Goal: Information Seeking & Learning: Learn about a topic

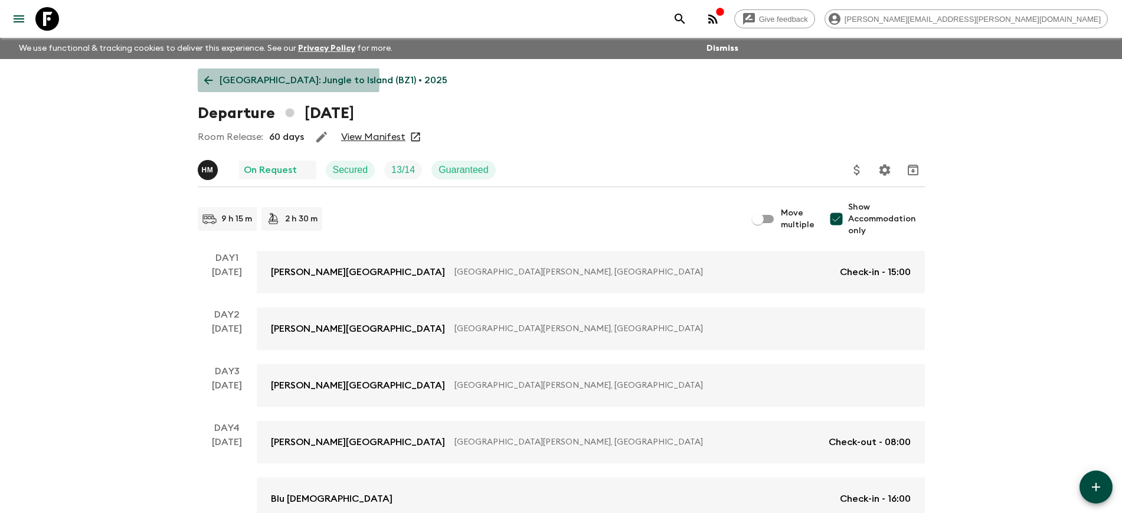
click at [217, 80] on link "[GEOGRAPHIC_DATA]: Jungle to Island (BZ1) • 2025" at bounding box center [326, 80] width 256 height 24
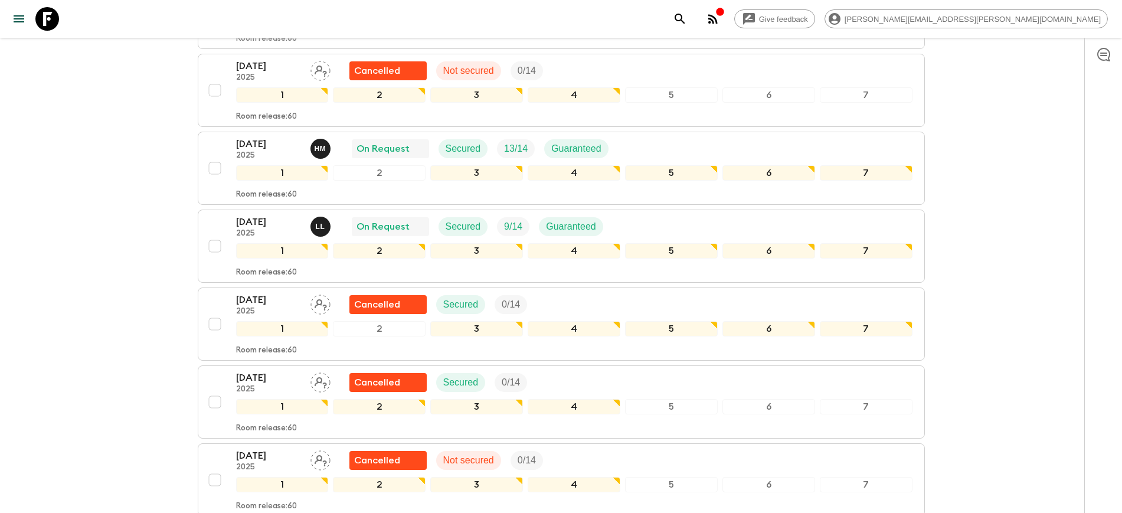
scroll to position [590, 0]
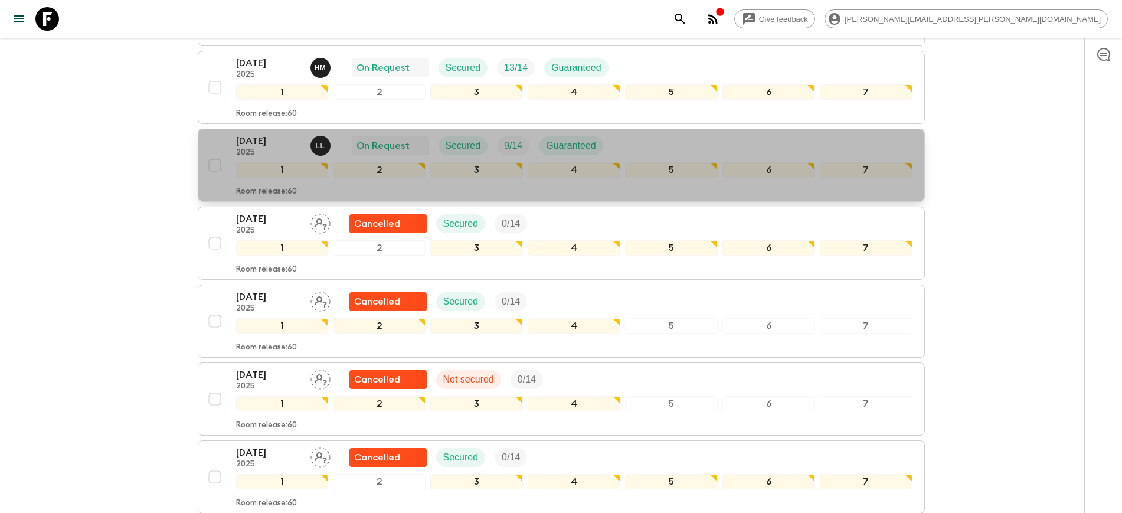
click at [260, 145] on p "[DATE]" at bounding box center [268, 141] width 65 height 14
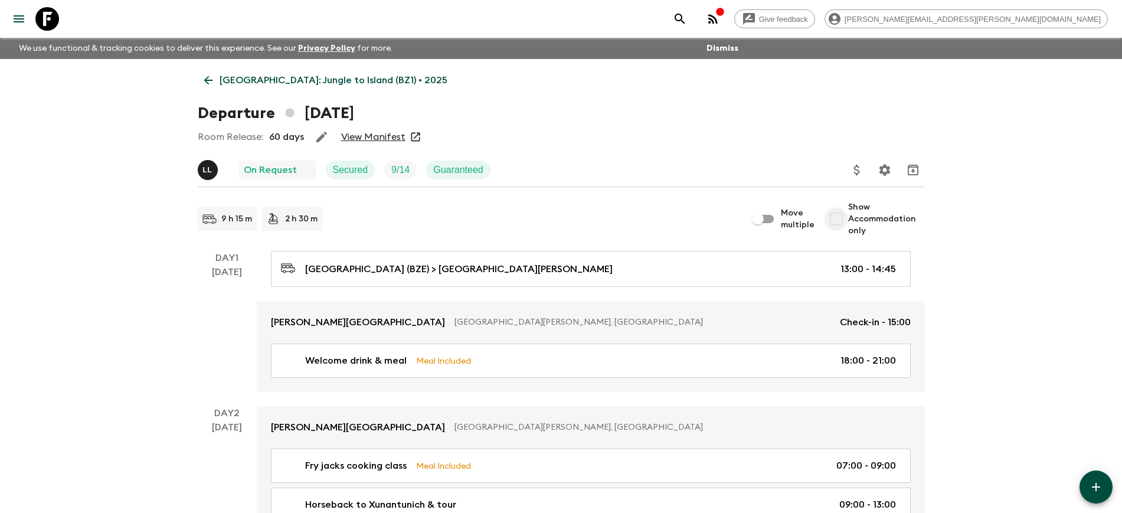
click at [838, 220] on input "Show Accommodation only" at bounding box center [837, 219] width 24 height 24
checkbox input "true"
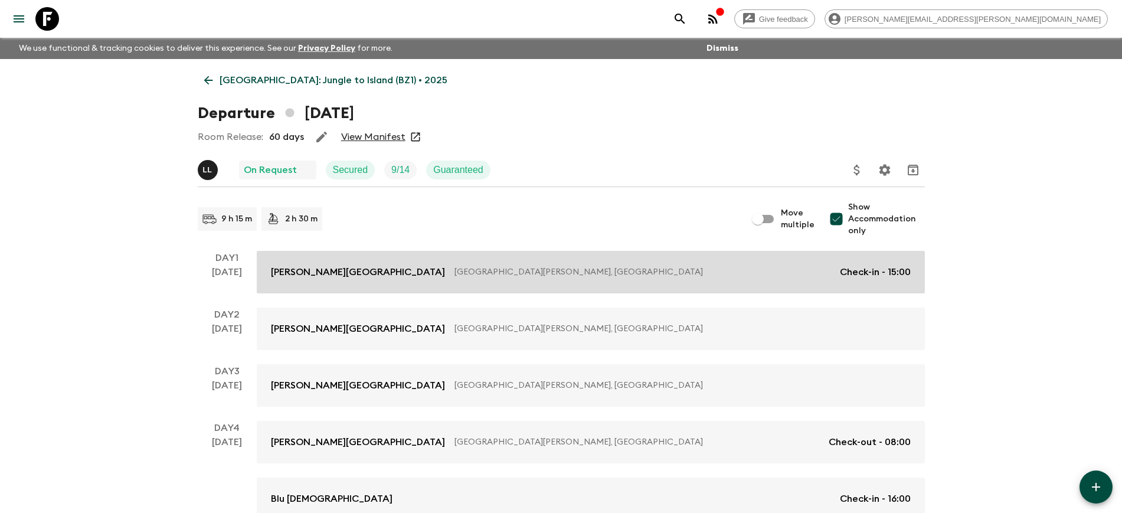
drag, startPoint x: 299, startPoint y: 271, endPoint x: 318, endPoint y: 283, distance: 23.1
click at [299, 271] on p "[PERSON_NAME][GEOGRAPHIC_DATA]" at bounding box center [358, 272] width 174 height 14
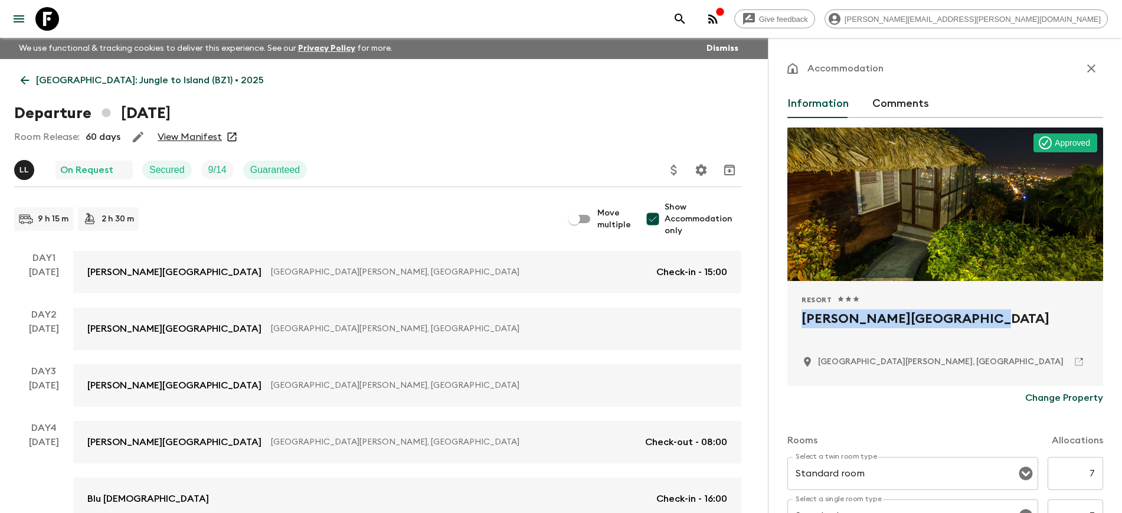
drag, startPoint x: 843, startPoint y: 317, endPoint x: 976, endPoint y: 316, distance: 132.9
click at [976, 316] on div "Resort 1 Star 2 Stars 3 Stars 4 Stars 5 Stars [PERSON_NAME][GEOGRAPHIC_DATA][PE…" at bounding box center [946, 333] width 316 height 105
copy h2 "[PERSON_NAME][GEOGRAPHIC_DATA]"
click at [1088, 66] on icon "button" at bounding box center [1092, 68] width 8 height 8
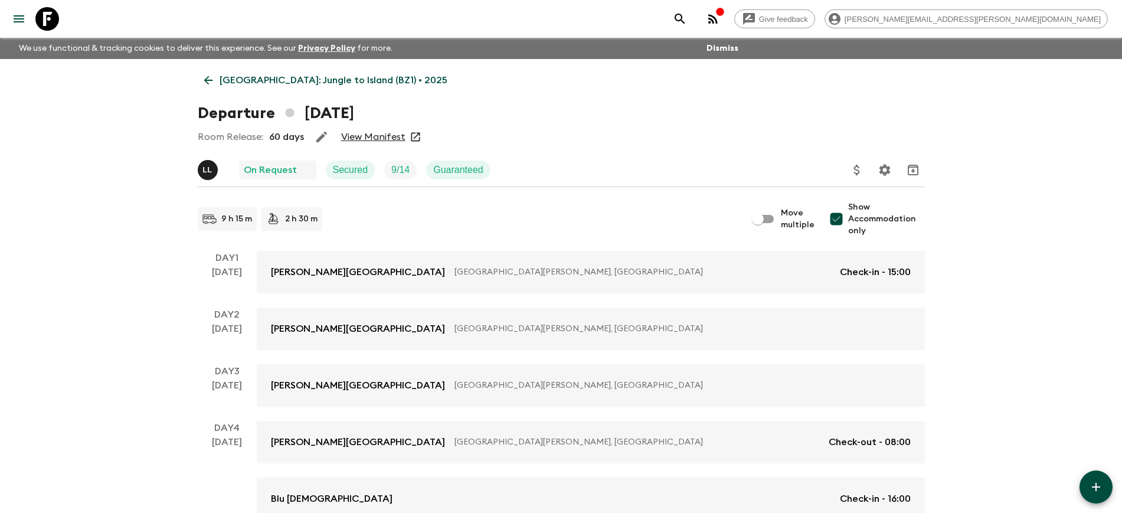
click at [220, 78] on p "[GEOGRAPHIC_DATA]: Jungle to Island (BZ1) • 2025" at bounding box center [334, 80] width 228 height 14
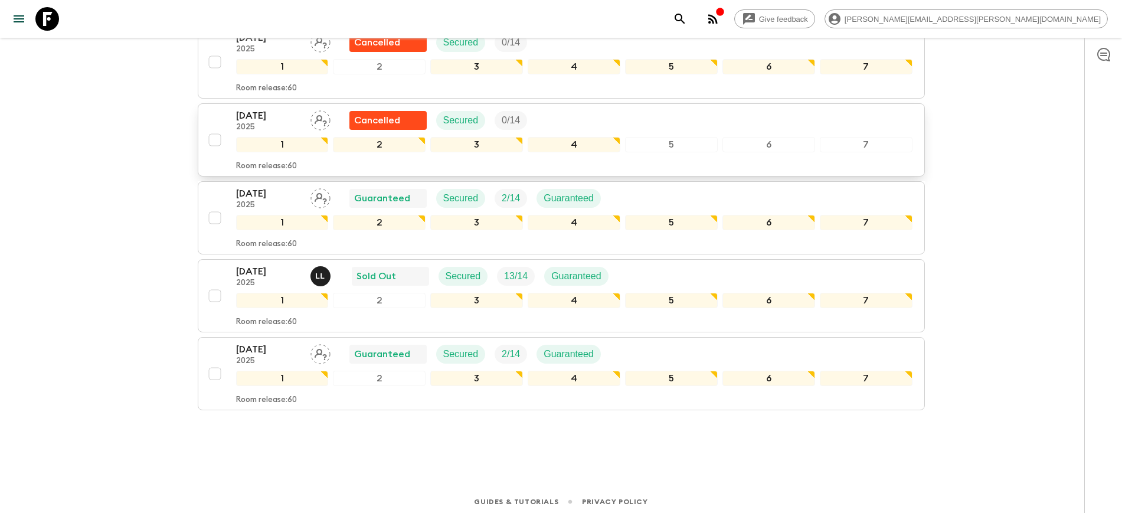
scroll to position [1010, 0]
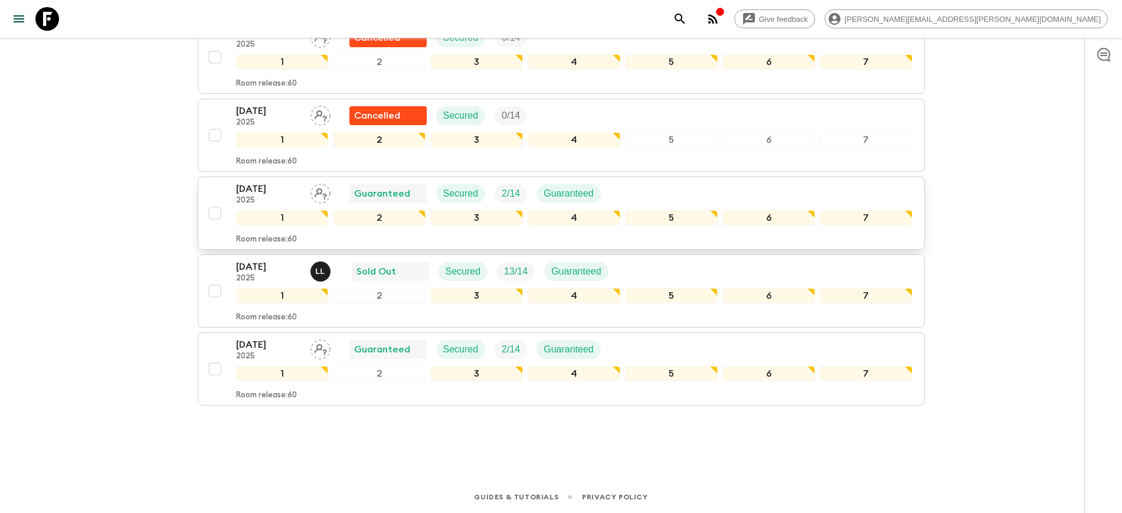
click at [263, 191] on p "[DATE]" at bounding box center [268, 189] width 65 height 14
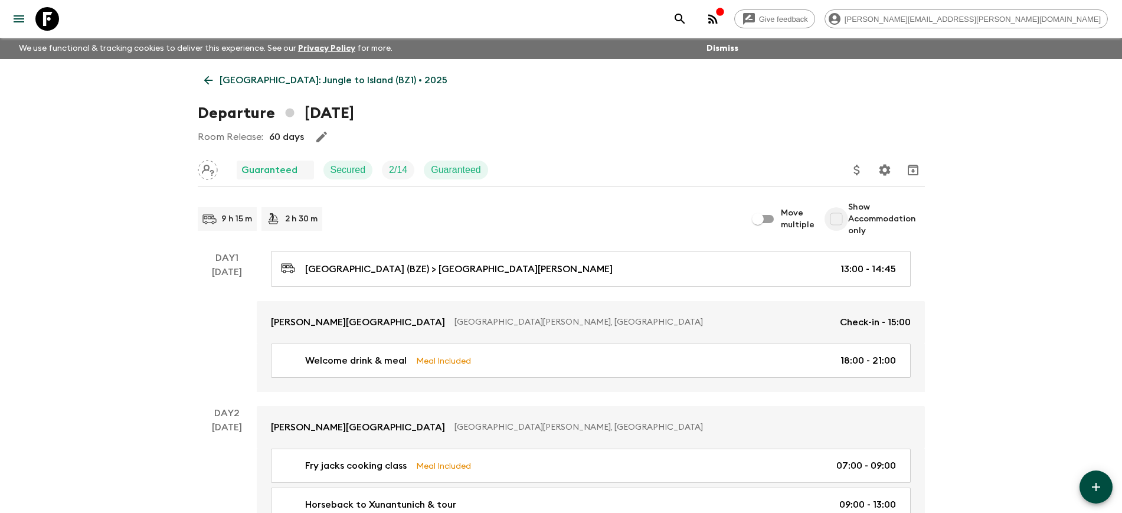
click at [843, 213] on input "Show Accommodation only" at bounding box center [837, 219] width 24 height 24
checkbox input "true"
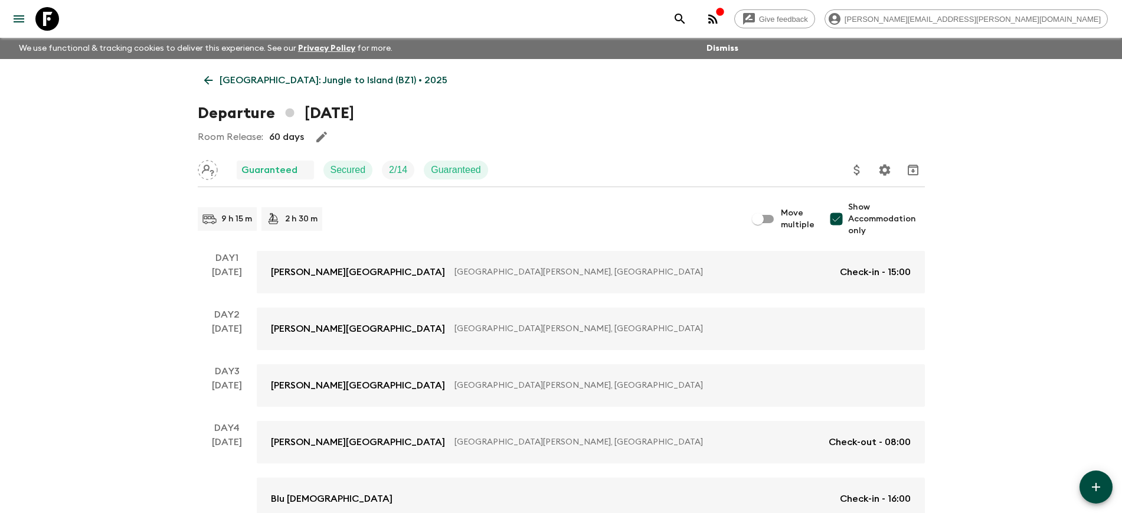
click at [223, 79] on p "[GEOGRAPHIC_DATA]: Jungle to Island (BZ1) • 2025" at bounding box center [334, 80] width 228 height 14
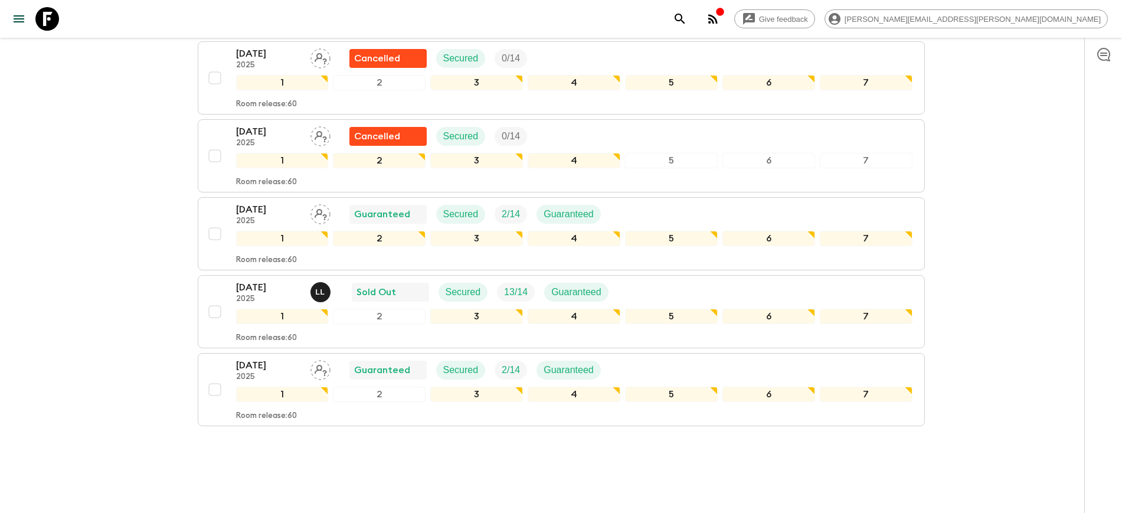
scroll to position [1010, 0]
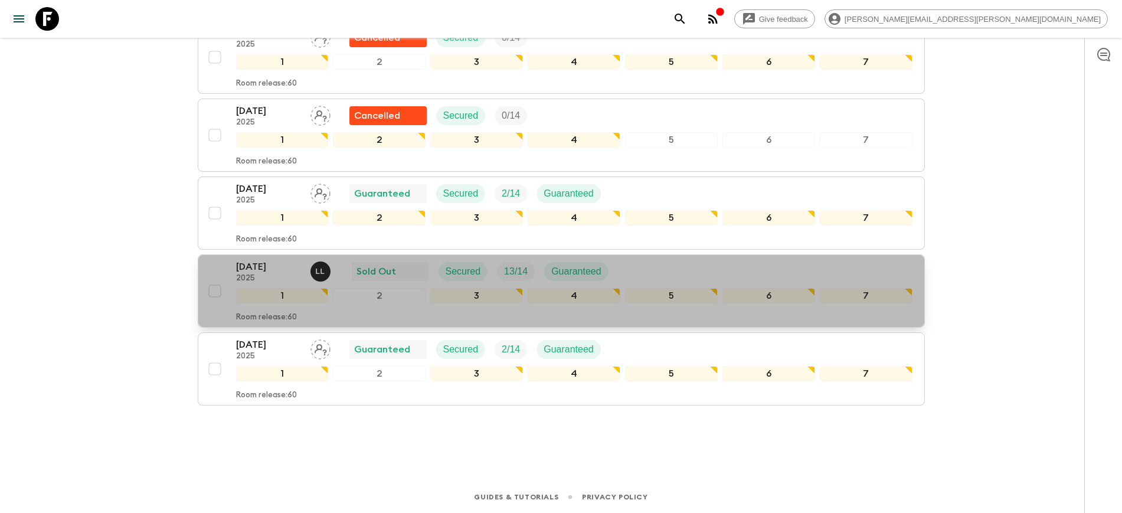
click at [255, 269] on p "[DATE]" at bounding box center [268, 267] width 65 height 14
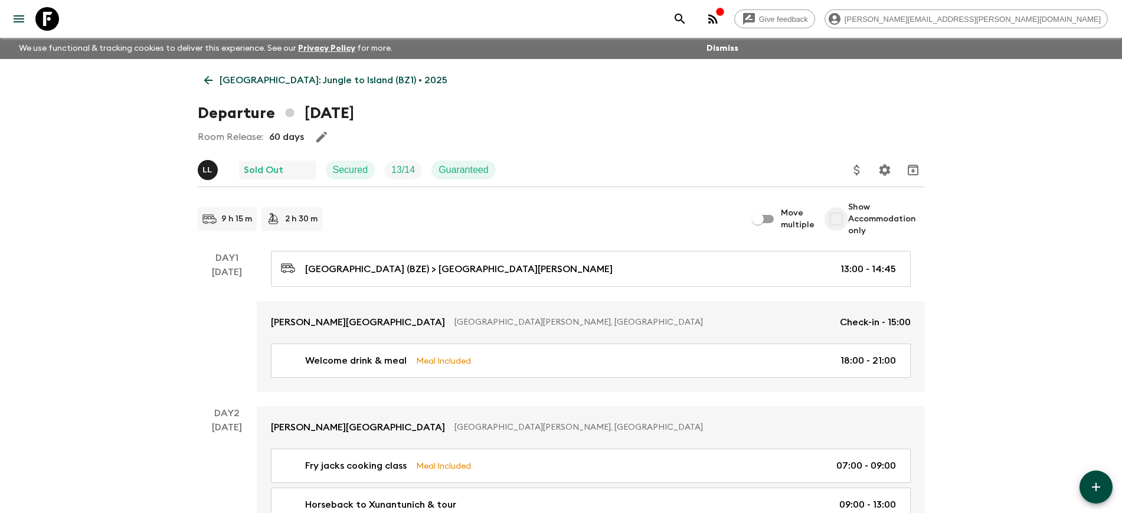
click at [840, 217] on input "Show Accommodation only" at bounding box center [837, 219] width 24 height 24
checkbox input "true"
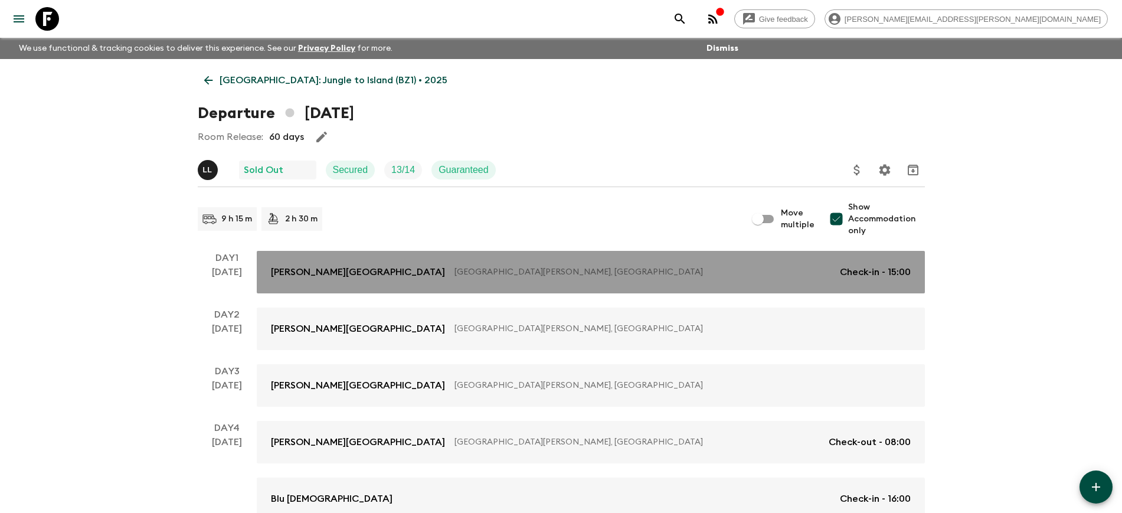
click at [322, 275] on p "[PERSON_NAME][GEOGRAPHIC_DATA]" at bounding box center [358, 272] width 174 height 14
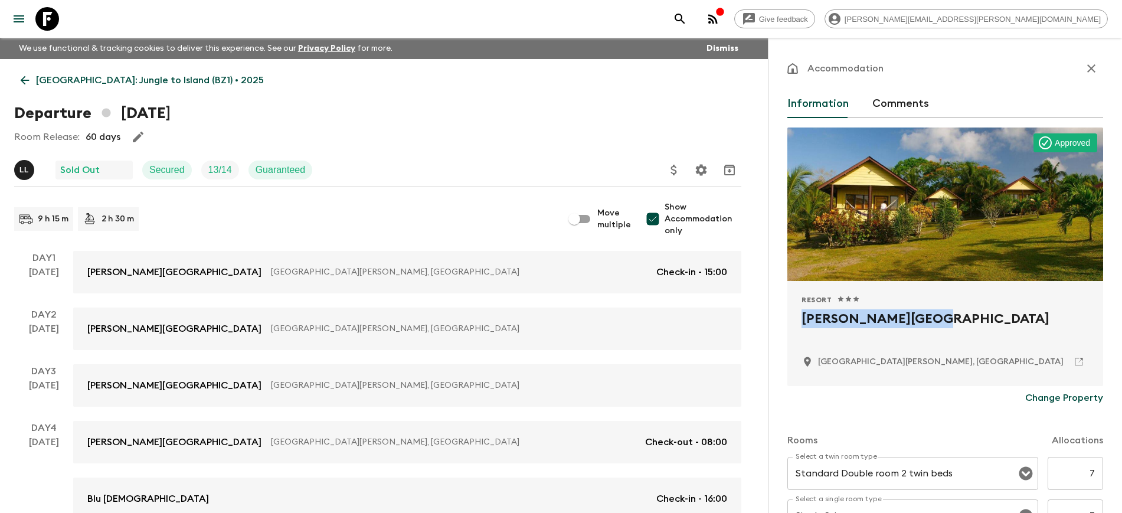
drag, startPoint x: 801, startPoint y: 311, endPoint x: 915, endPoint y: 318, distance: 114.2
click at [915, 318] on div "Resort 1 Star 2 Stars 3 Stars 4 Stars 5 Stars [PERSON_NAME][GEOGRAPHIC_DATA] [G…" at bounding box center [946, 333] width 316 height 105
copy h2 "[PERSON_NAME][GEOGRAPHIC_DATA]"
drag, startPoint x: 1085, startPoint y: 67, endPoint x: 1072, endPoint y: 73, distance: 14.3
click at [1085, 67] on icon "button" at bounding box center [1092, 68] width 14 height 14
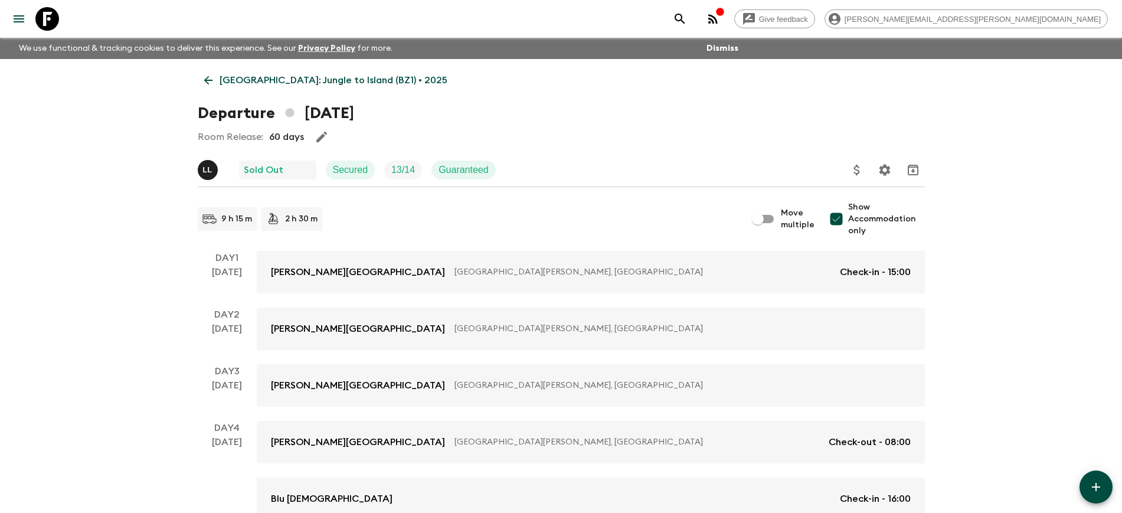
click at [213, 81] on icon at bounding box center [208, 80] width 13 height 13
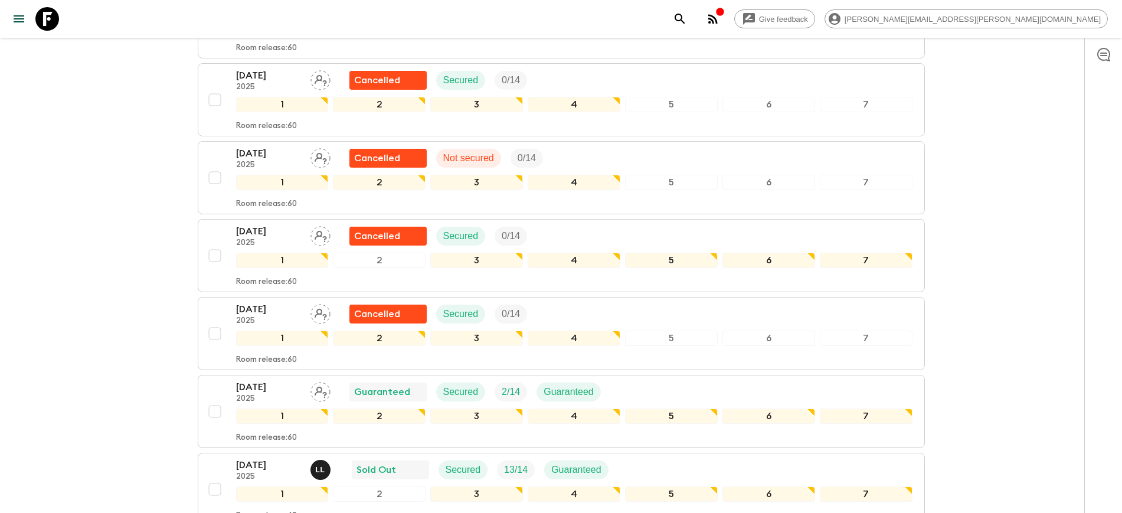
scroll to position [1010, 0]
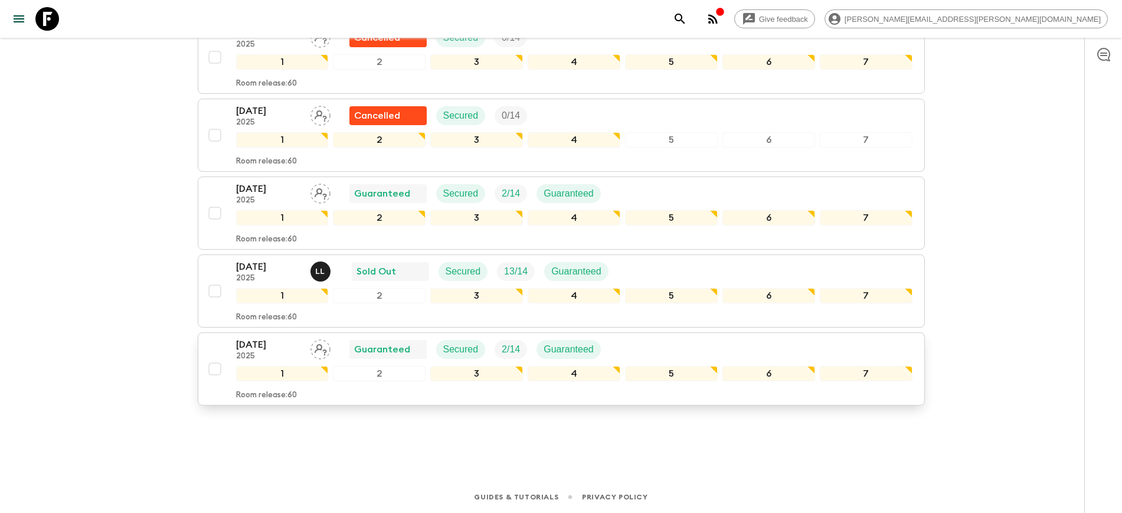
click at [266, 348] on p "[DATE]" at bounding box center [268, 345] width 65 height 14
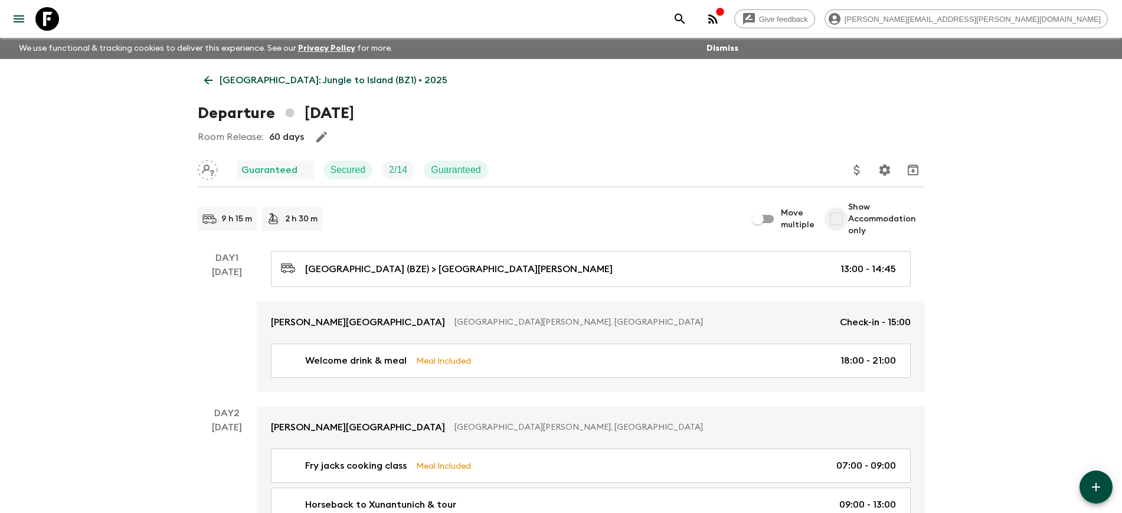
click at [840, 221] on input "Show Accommodation only" at bounding box center [837, 219] width 24 height 24
checkbox input "true"
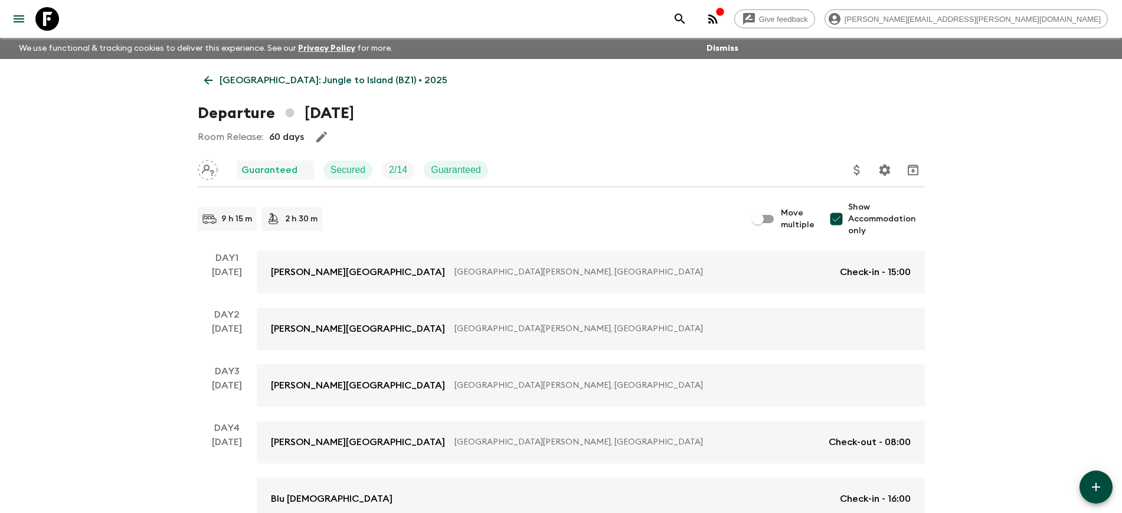
click at [1032, 321] on div "Give feedback [PERSON_NAME][EMAIL_ADDRESS][PERSON_NAME][DOMAIN_NAME] We use fun…" at bounding box center [561, 377] width 1122 height 755
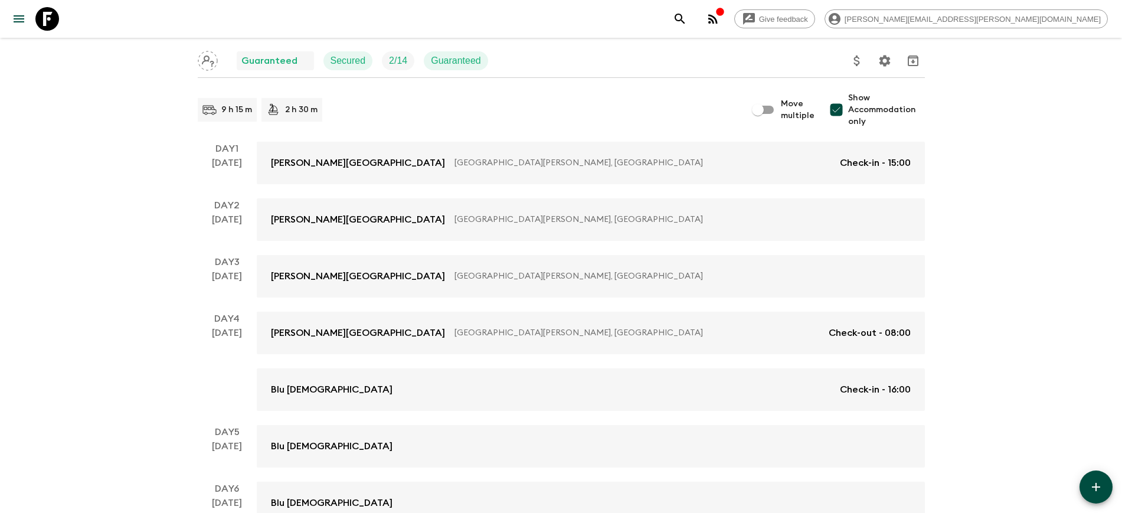
scroll to position [94, 0]
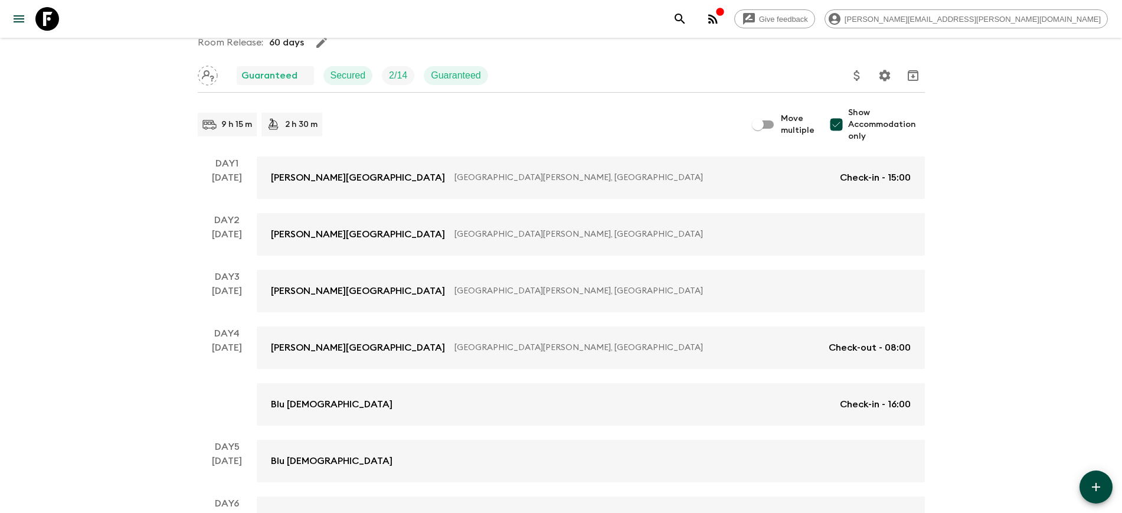
click at [49, 293] on div "Give feedback [PERSON_NAME][EMAIL_ADDRESS][PERSON_NAME][DOMAIN_NAME] We use fun…" at bounding box center [561, 283] width 1122 height 755
click at [87, 341] on div "Give feedback [PERSON_NAME][EMAIL_ADDRESS][PERSON_NAME][DOMAIN_NAME] We use fun…" at bounding box center [561, 283] width 1122 height 755
click at [1004, 288] on div "Give feedback [PERSON_NAME][EMAIL_ADDRESS][PERSON_NAME][DOMAIN_NAME] We use fun…" at bounding box center [561, 283] width 1122 height 755
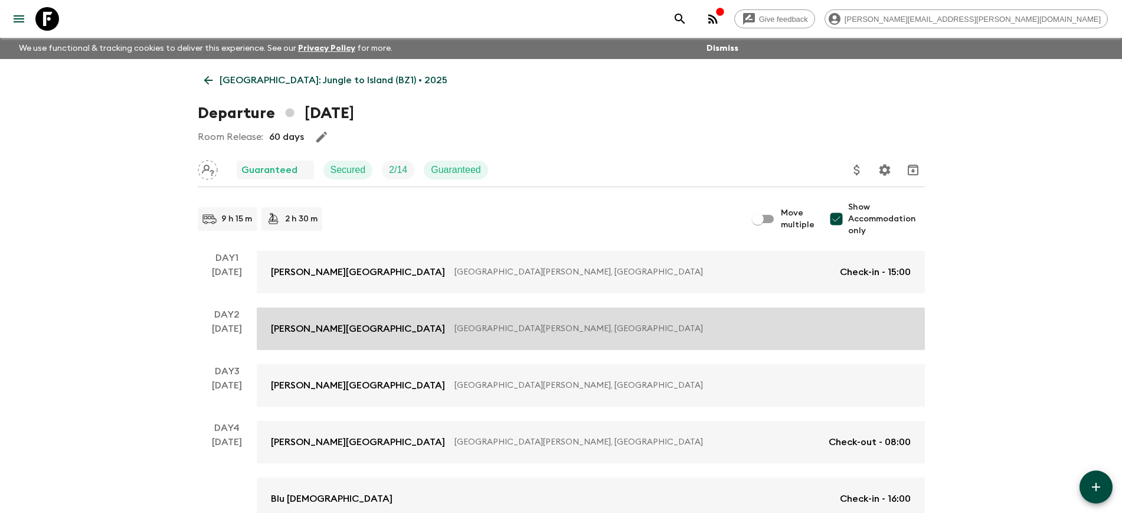
scroll to position [221, 0]
